Goal: Task Accomplishment & Management: Manage account settings

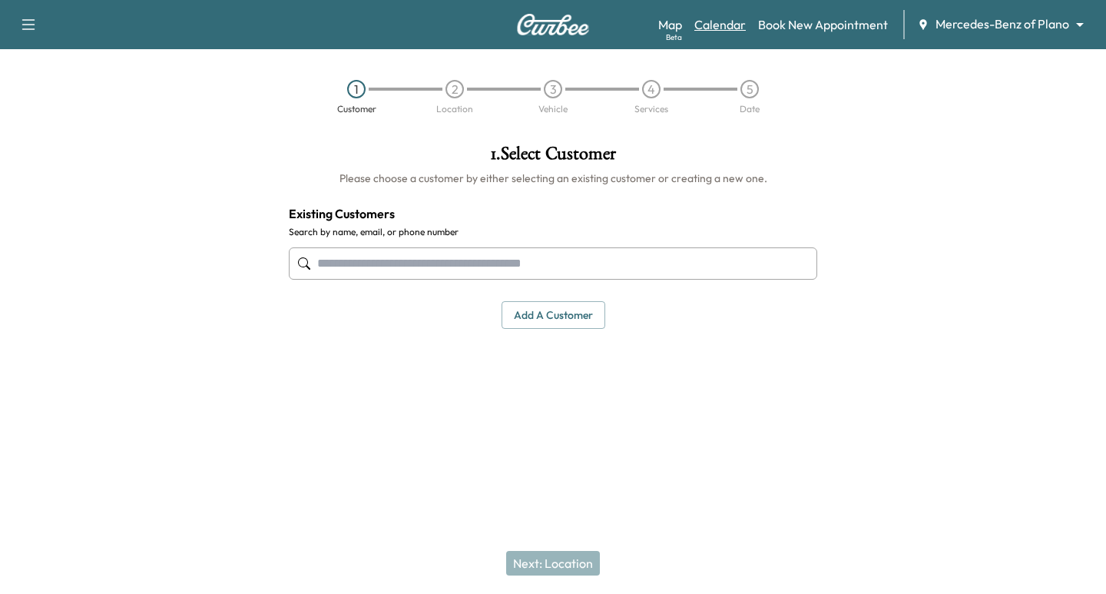
click at [730, 25] on link "Calendar" at bounding box center [719, 24] width 51 height 18
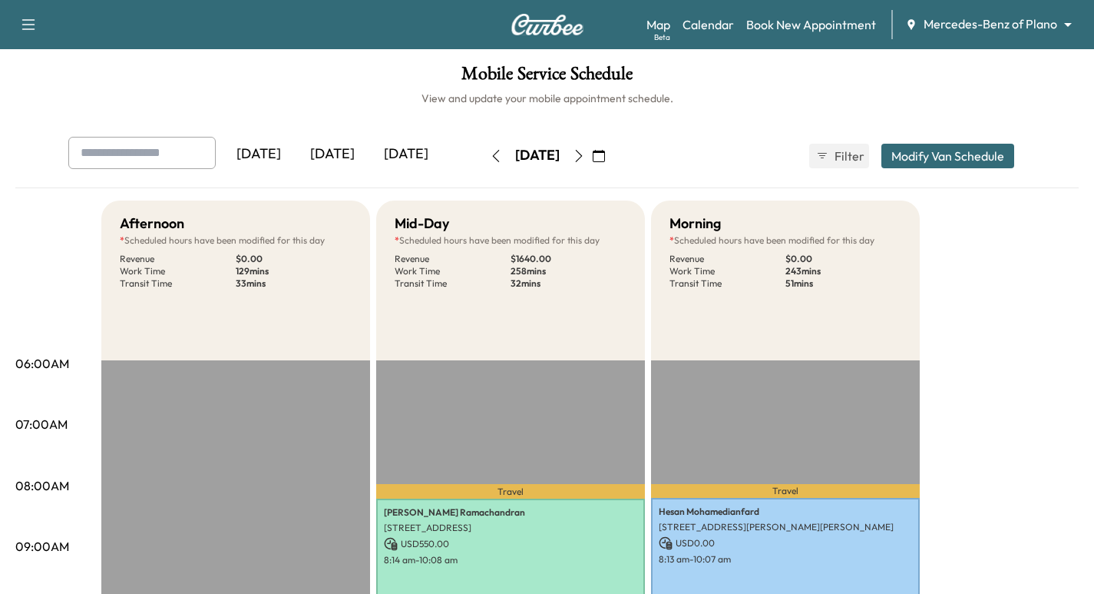
click at [585, 158] on icon "button" at bounding box center [579, 156] width 12 height 12
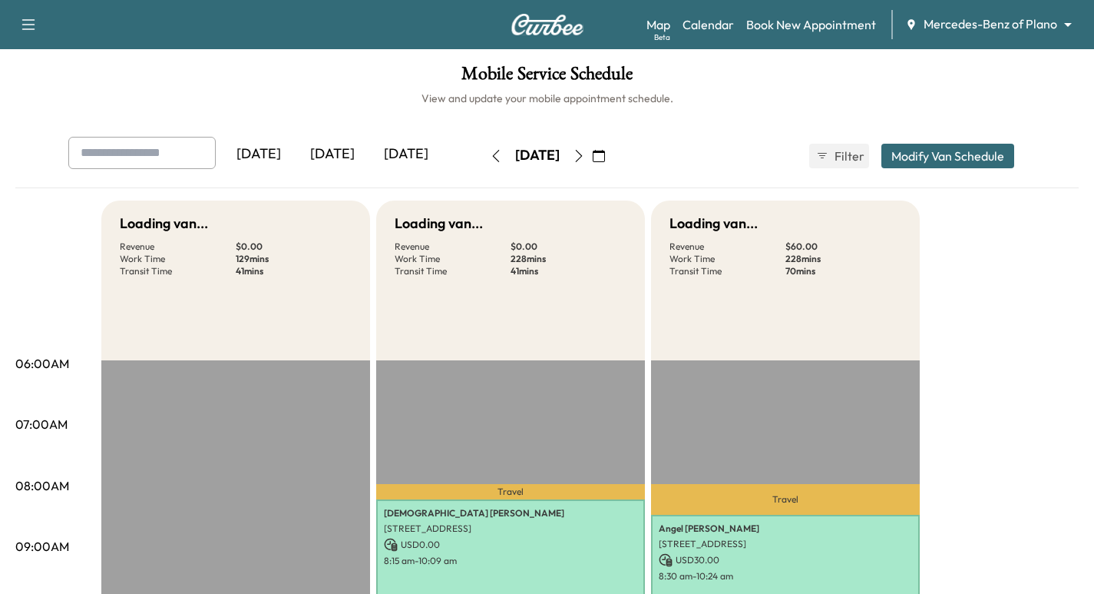
click at [1039, 28] on body "Support Log Out Map Beta Calendar Book New Appointment Mercedes-Benz of Plano *…" at bounding box center [547, 297] width 1094 height 594
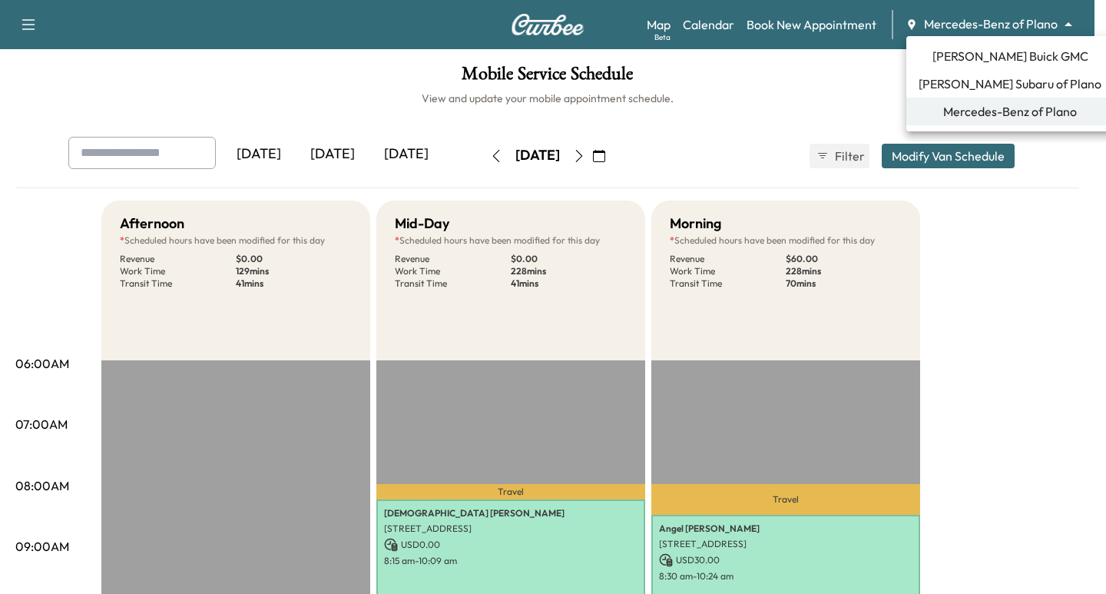
click at [975, 82] on span "[PERSON_NAME] Subaru of Plano" at bounding box center [1009, 83] width 183 height 18
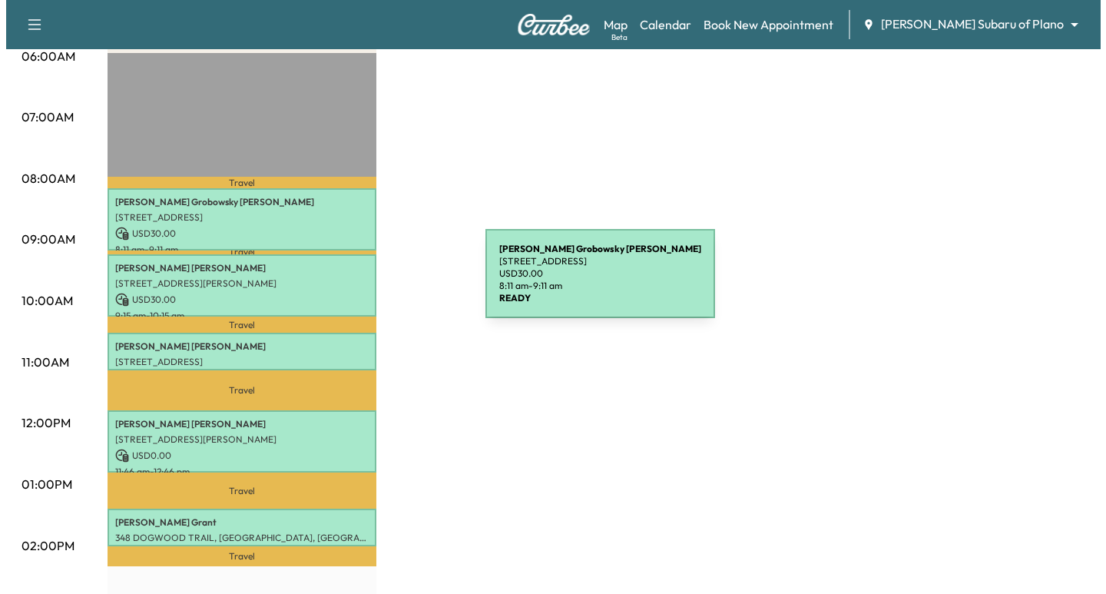
scroll to position [384, 0]
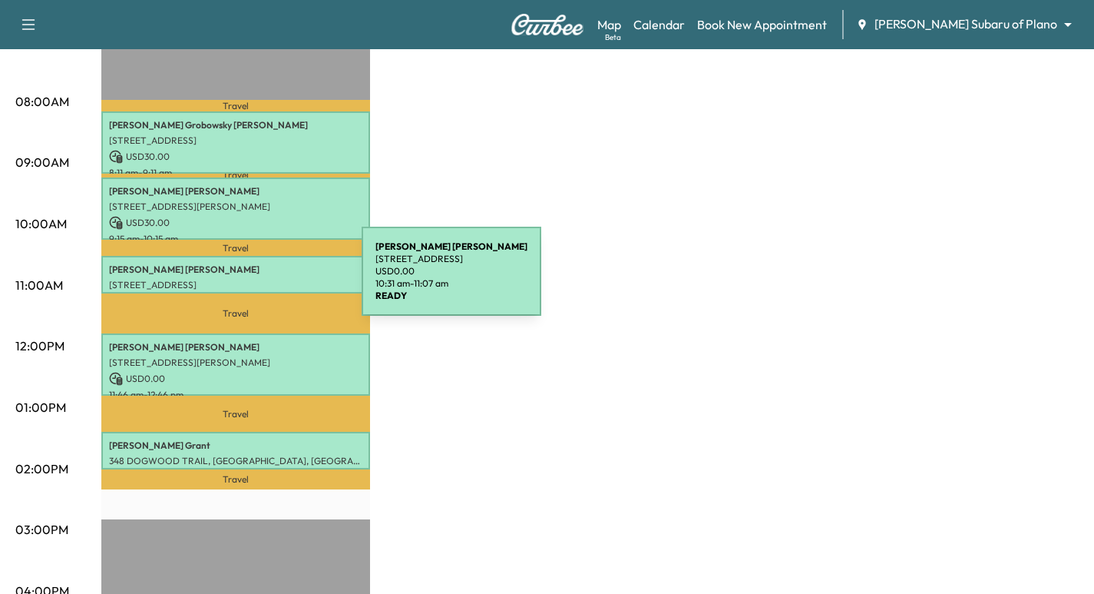
click at [246, 280] on p "[STREET_ADDRESS]" at bounding box center [235, 285] width 253 height 12
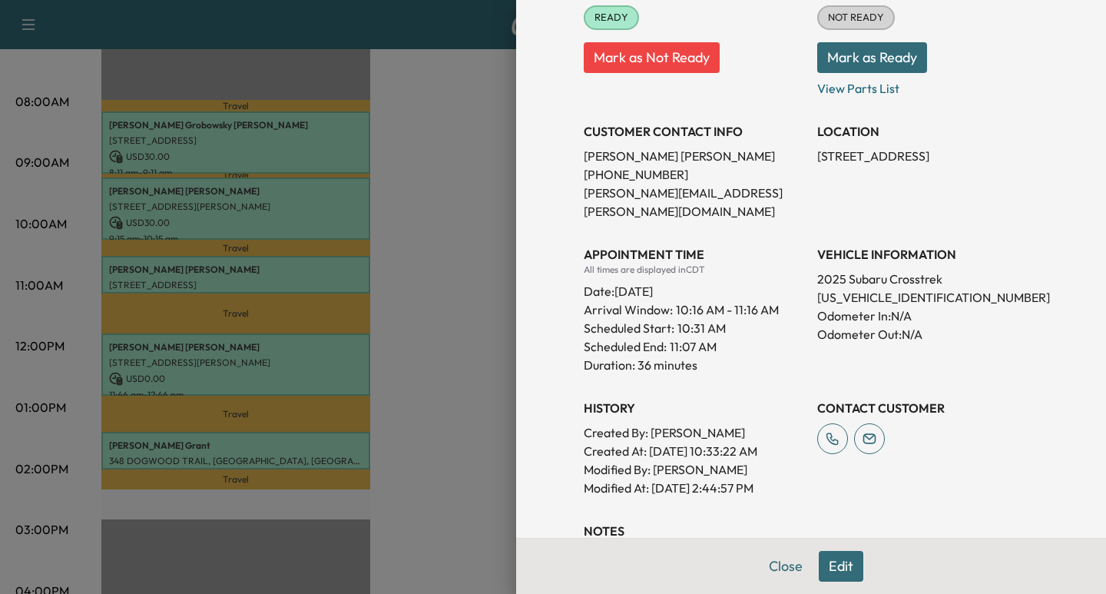
scroll to position [307, 0]
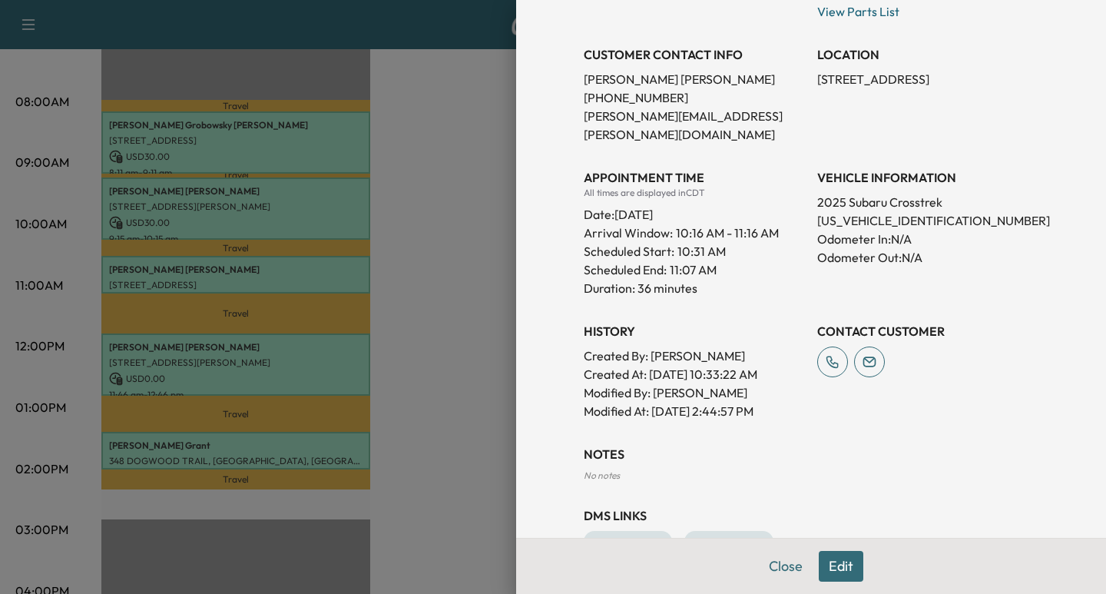
click at [827, 556] on button "Edit" at bounding box center [840, 566] width 45 height 31
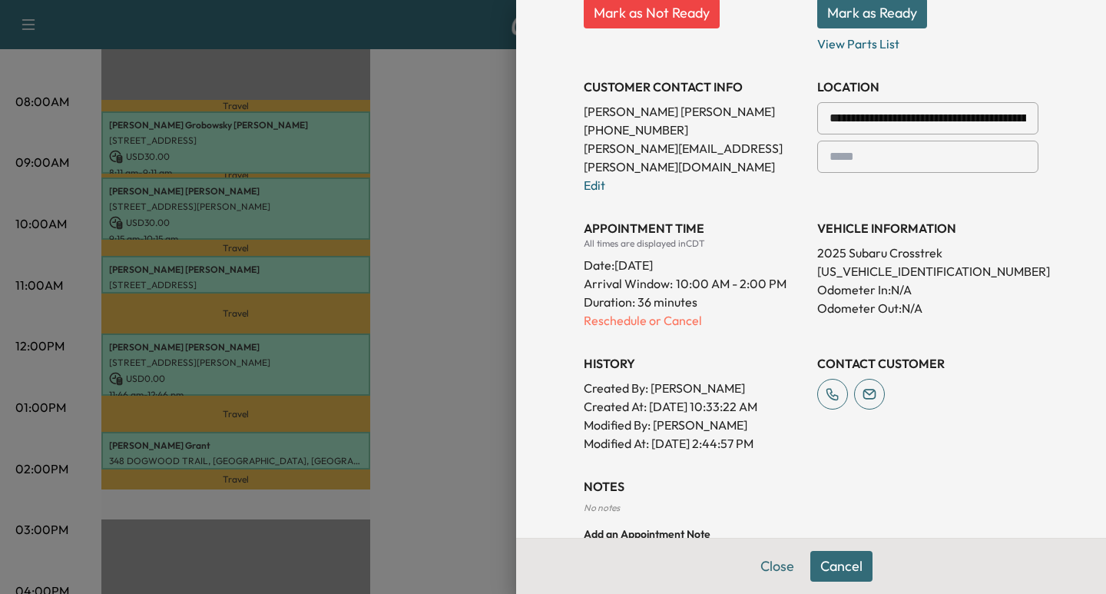
scroll to position [339, 0]
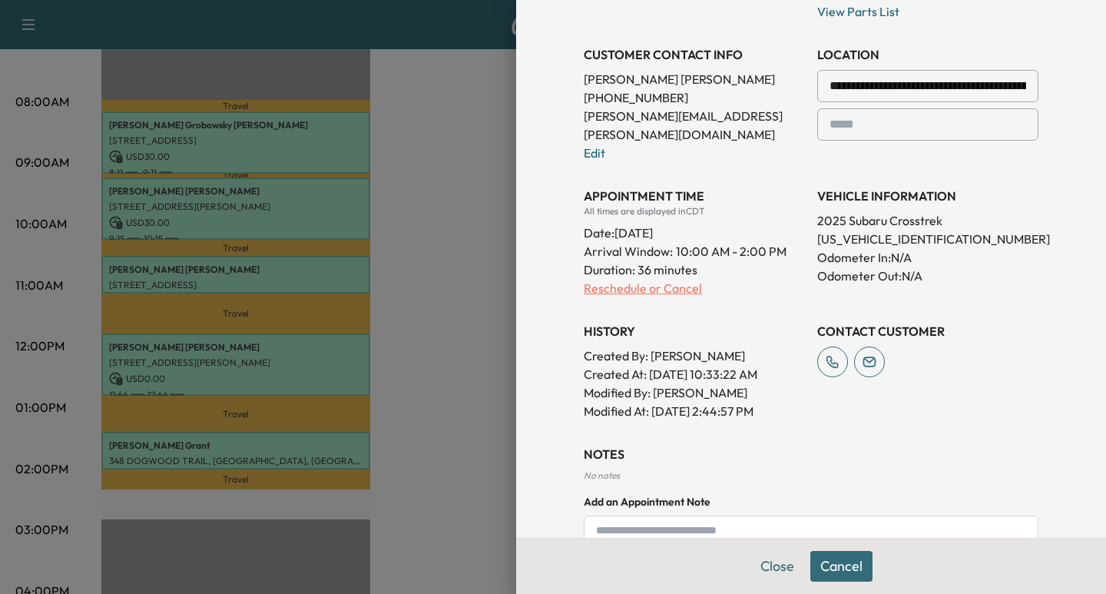
click at [660, 279] on p "Reschedule or Cancel" at bounding box center [694, 288] width 221 height 18
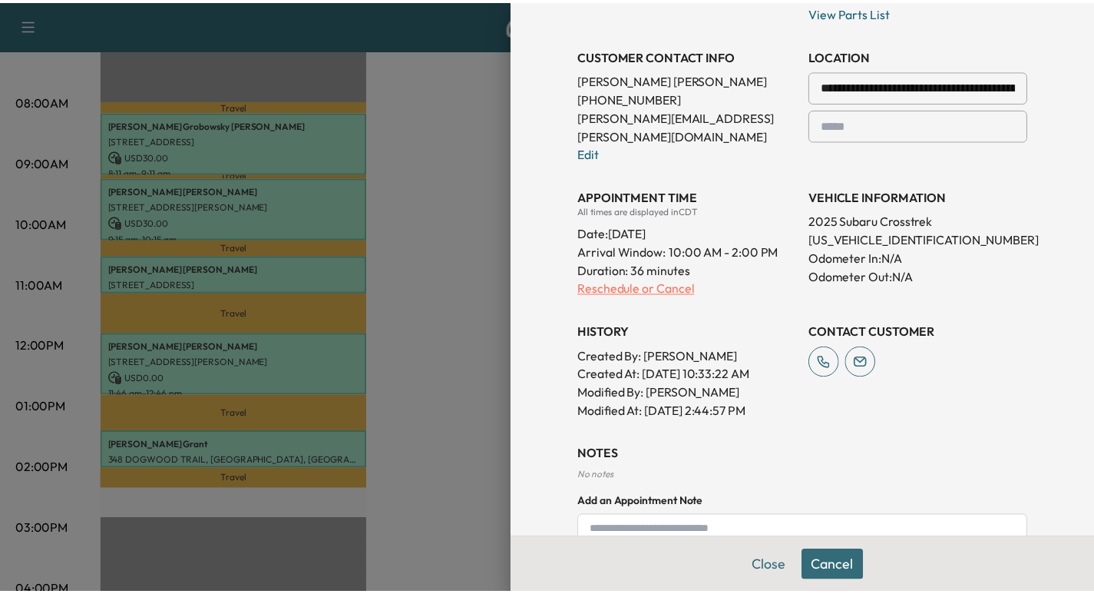
scroll to position [0, 0]
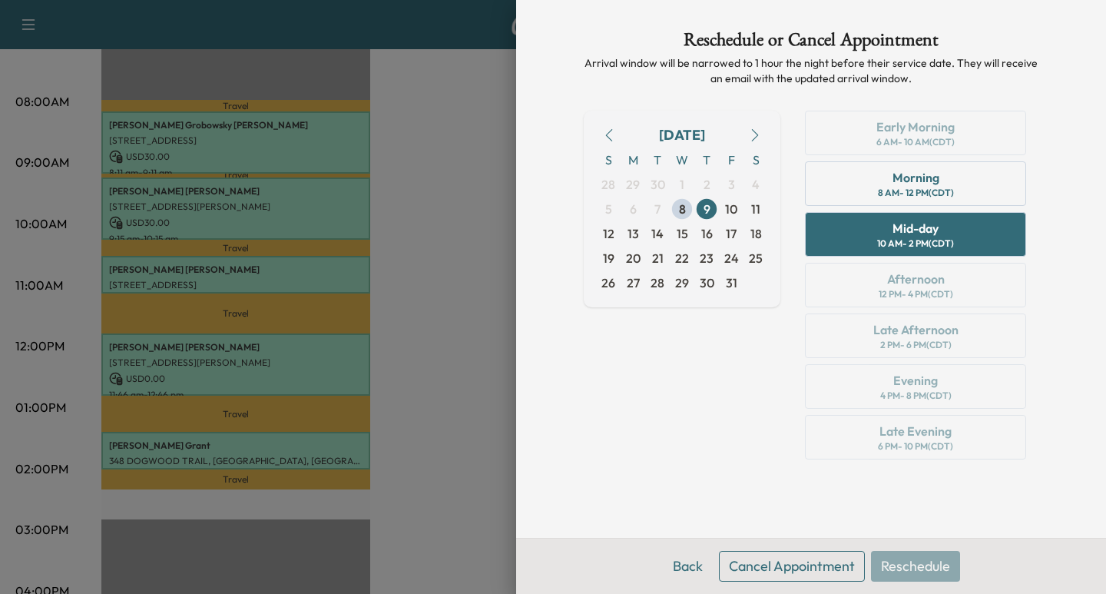
click at [799, 563] on button "Cancel Appointment" at bounding box center [792, 566] width 146 height 31
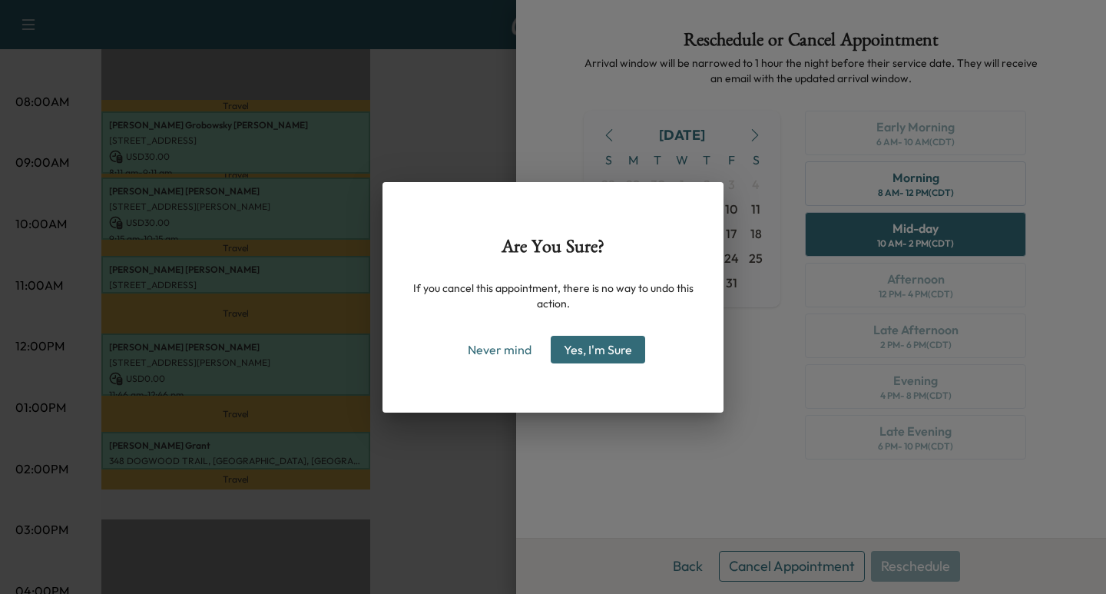
click at [615, 347] on button "Yes, I'm Sure" at bounding box center [598, 350] width 94 height 28
